Goal: Find specific page/section: Find specific page/section

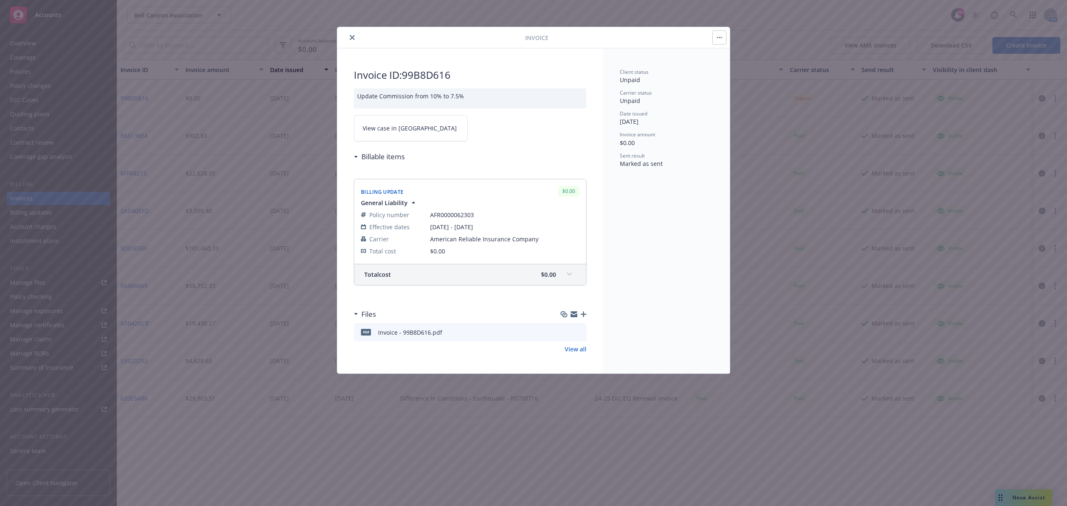
click at [190, 20] on div "Invoice Invoice ID: 99B8D616 Update Commission from 10% to 7.5% View case in SS…" at bounding box center [533, 253] width 1067 height 506
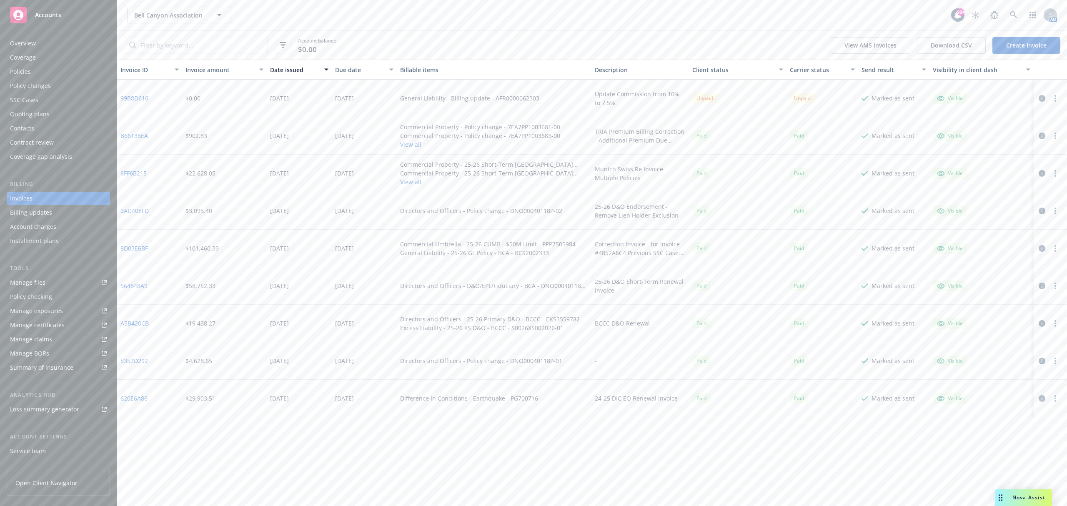
click at [352, 39] on div "Account balance $0.00 View AMS invoices Download CSV Create Invoice" at bounding box center [592, 44] width 950 height 29
click at [165, 17] on span "Bell Canyon Association" at bounding box center [170, 15] width 72 height 9
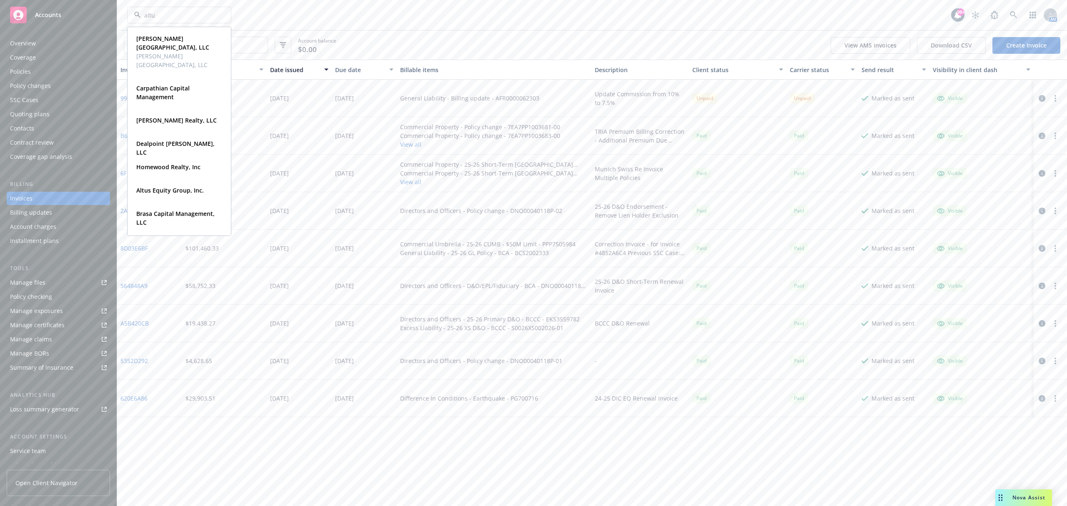
type input "altus"
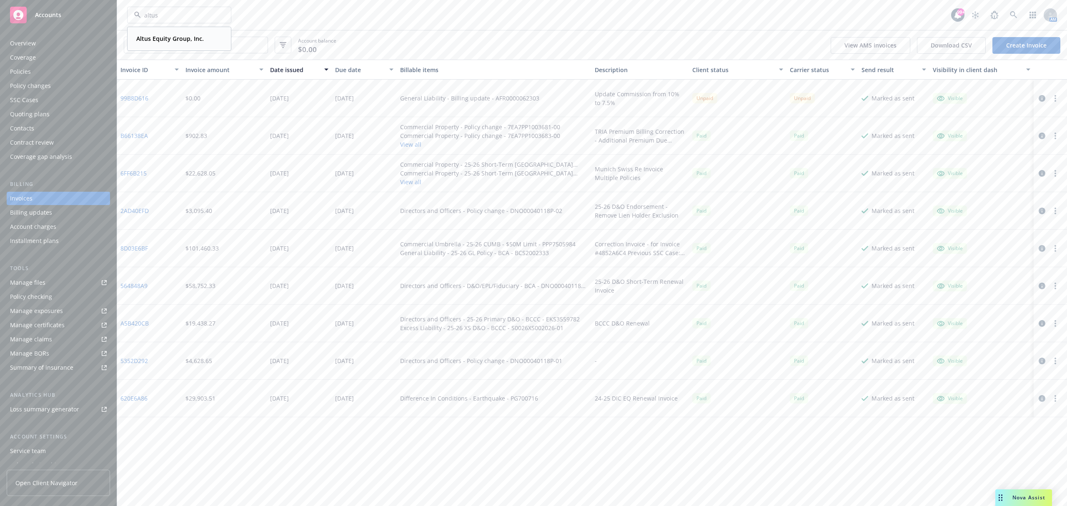
click at [164, 39] on strong "Altus Equity Group, Inc." at bounding box center [169, 39] width 67 height 8
